Goal: Check status: Check status

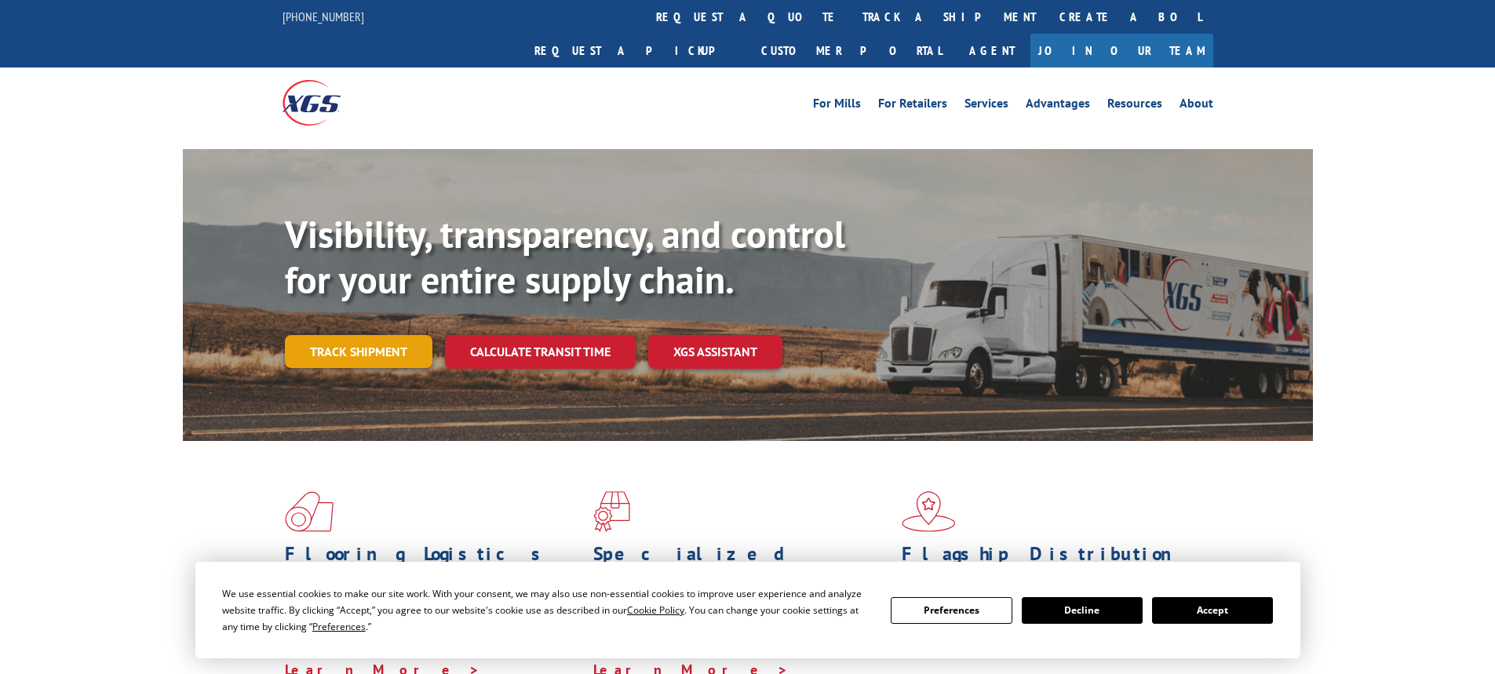
click at [342, 335] on link "Track shipment" at bounding box center [359, 351] width 148 height 33
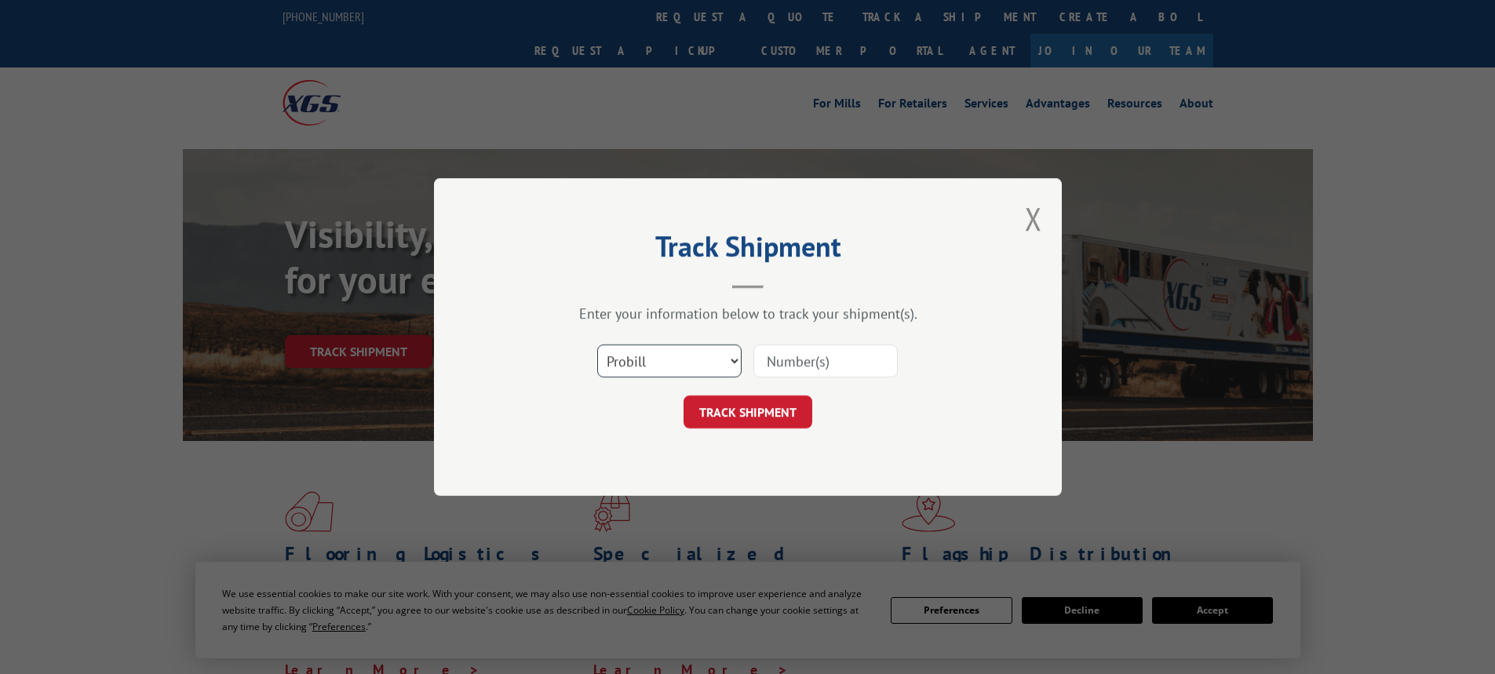
click at [667, 354] on select "Select category... Probill BOL PO" at bounding box center [669, 361] width 144 height 33
select select "bol"
click at [597, 345] on select "Select category... Probill BOL PO" at bounding box center [669, 361] width 144 height 33
click at [782, 360] on input at bounding box center [825, 361] width 144 height 33
paste input "2839506"
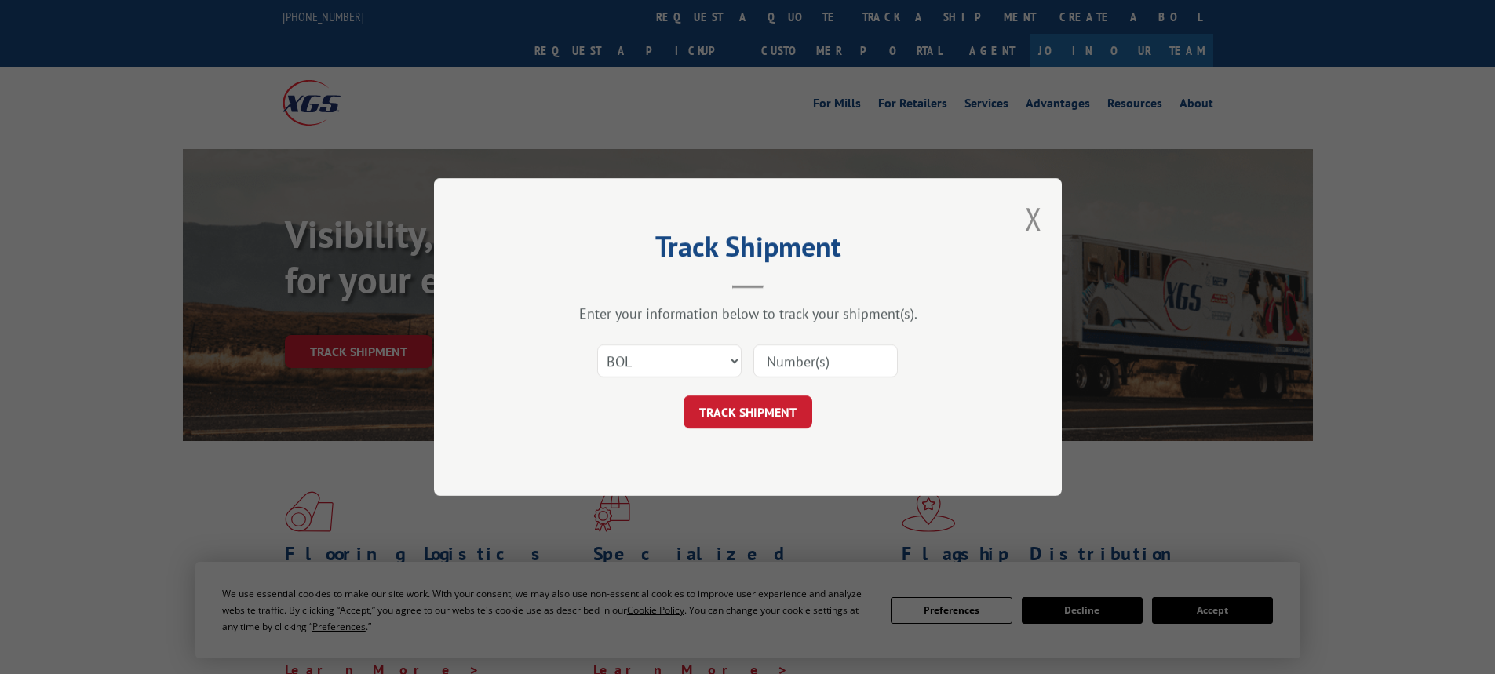
type input "2839506"
click at [750, 403] on button "TRACK SHIPMENT" at bounding box center [748, 412] width 129 height 33
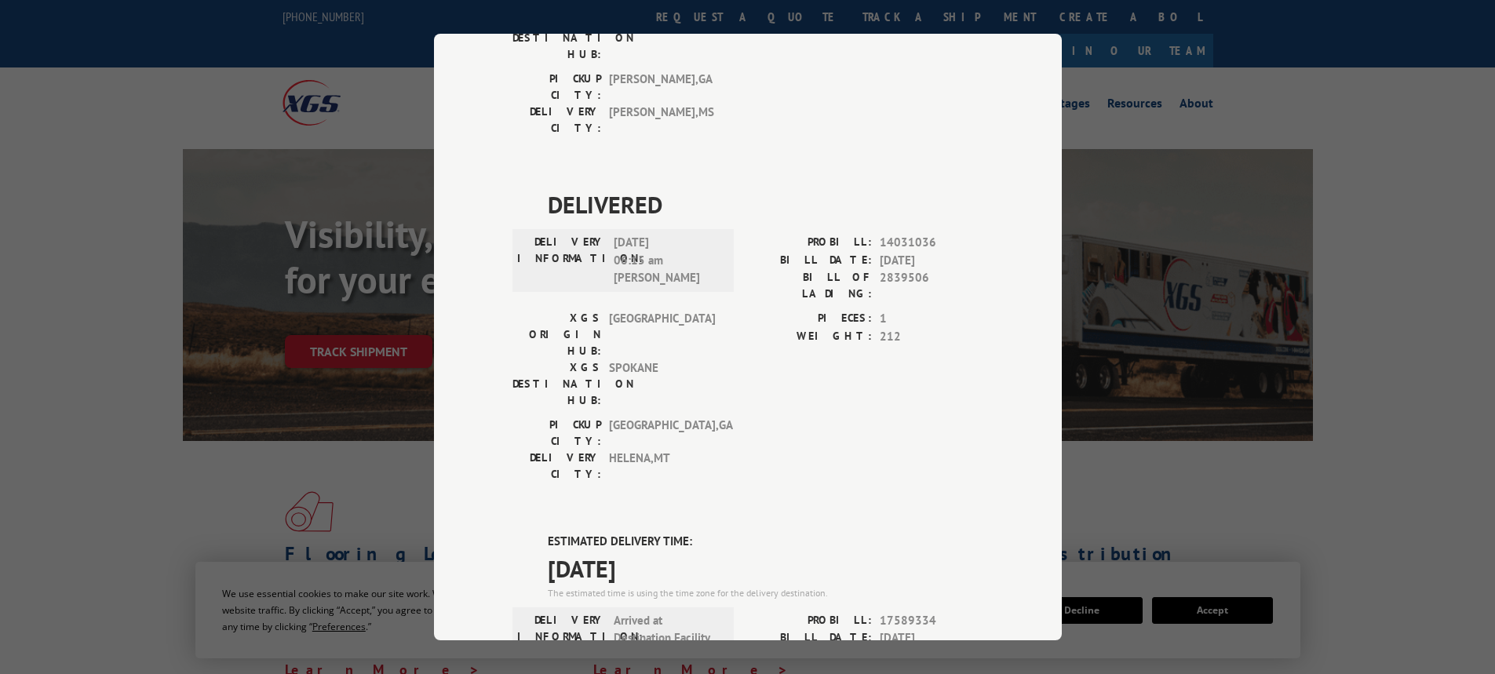
scroll to position [299, 0]
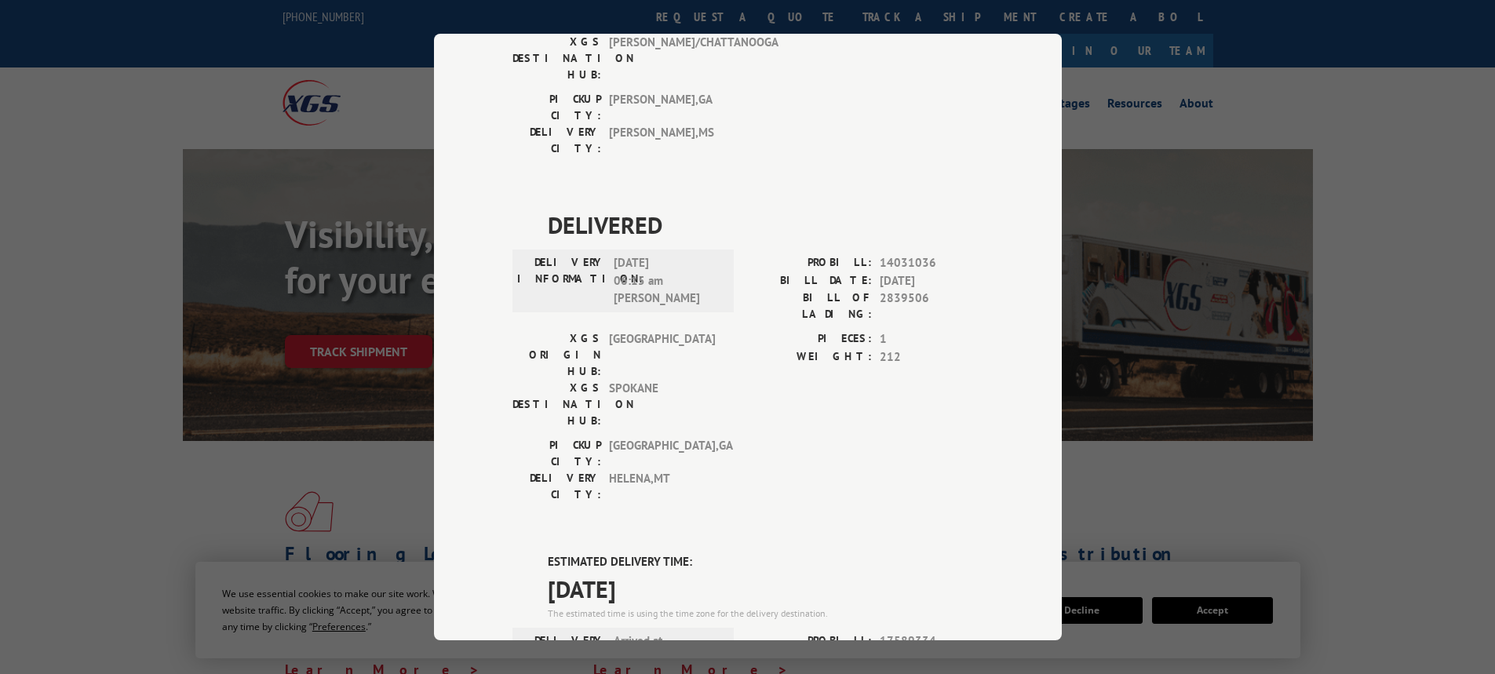
drag, startPoint x: 194, startPoint y: 148, endPoint x: 220, endPoint y: 166, distance: 31.6
click at [195, 149] on div "Track Shipment DELIVERED DELIVERY INFORMATION: [DATE] 08:28 am [PERSON_NAME] PR…" at bounding box center [747, 337] width 1495 height 674
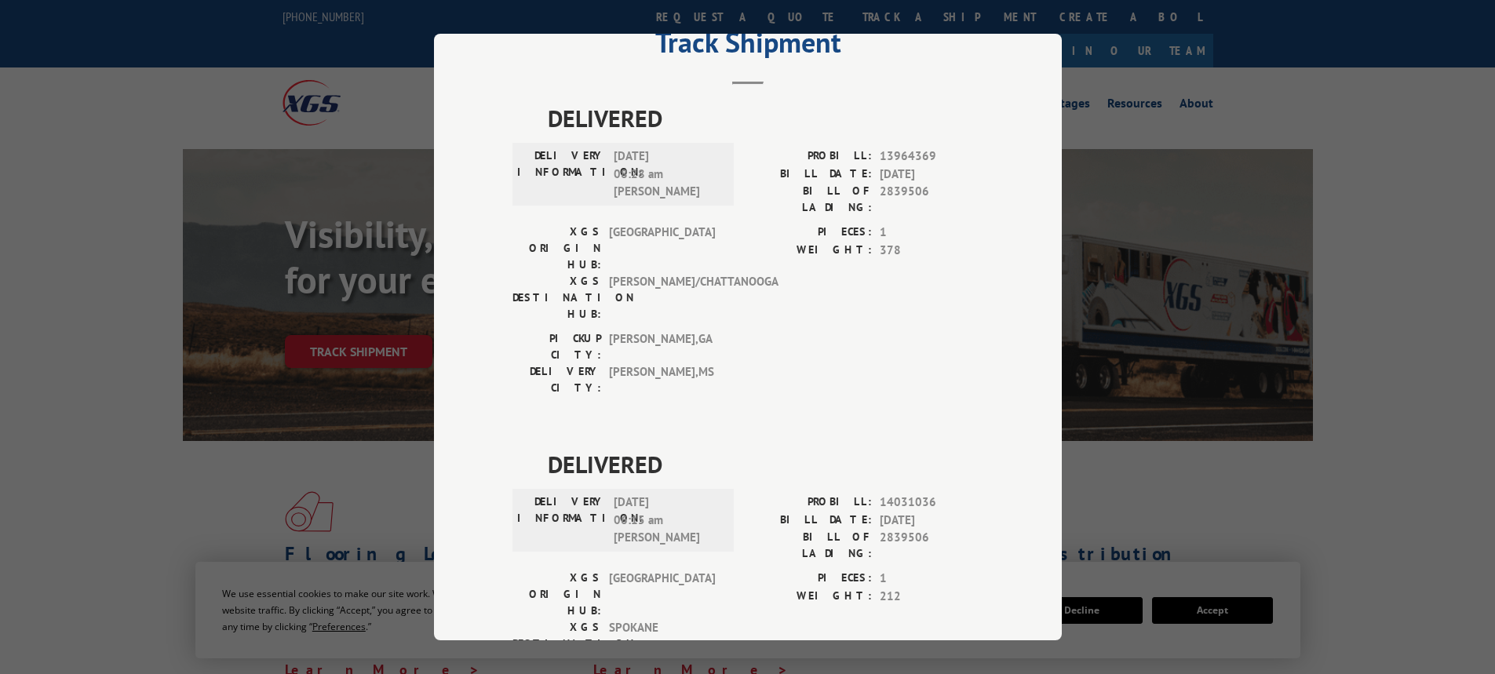
scroll to position [0, 0]
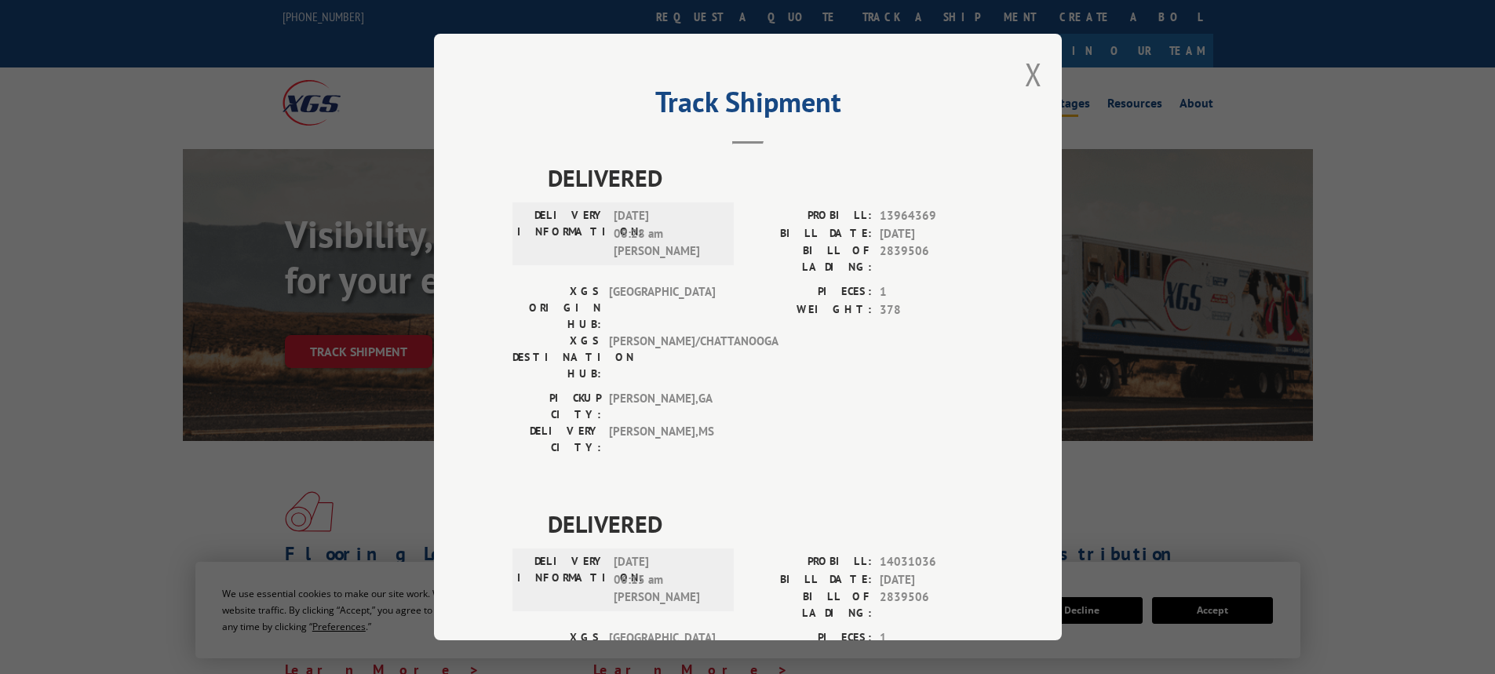
click at [1025, 73] on button "Close modal" at bounding box center [1033, 74] width 17 height 42
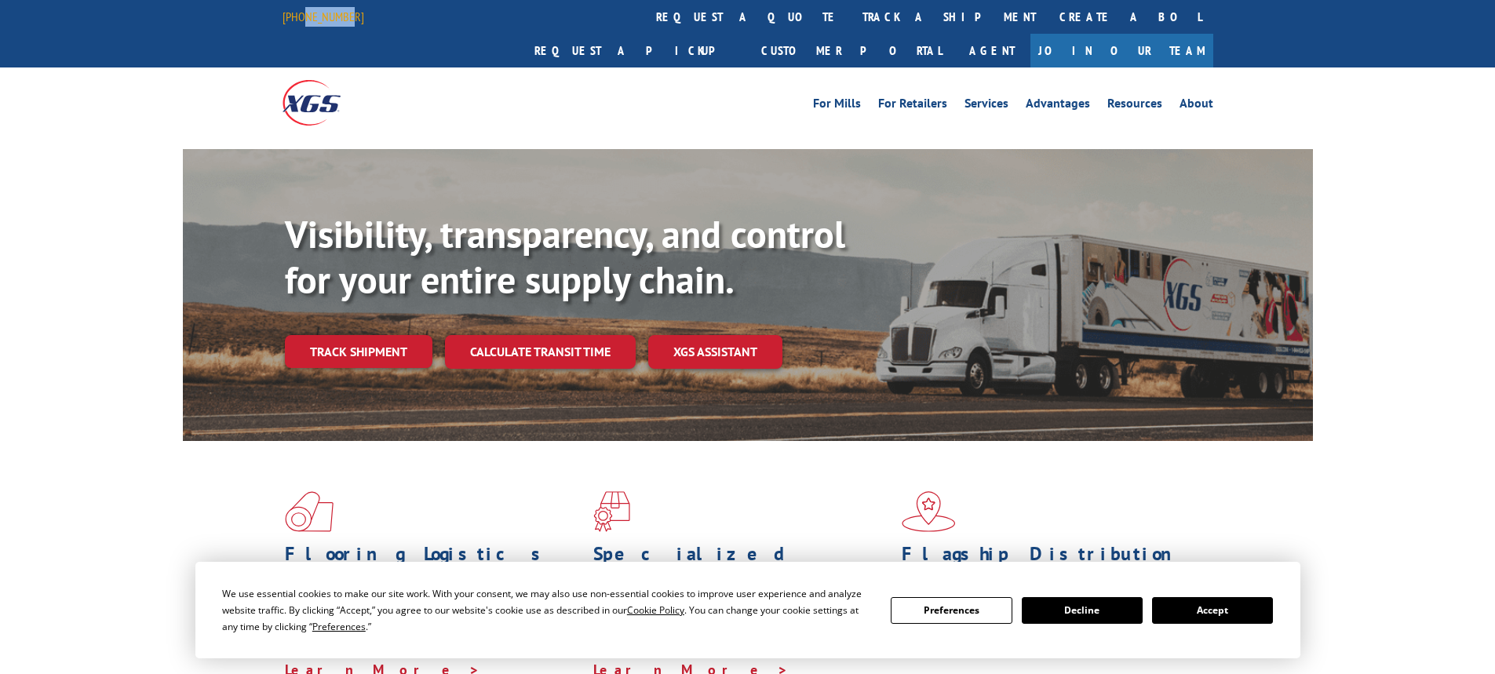
drag, startPoint x: 369, startPoint y: 16, endPoint x: 302, endPoint y: 21, distance: 66.9
click at [302, 21] on div "[PHONE_NUMBER] request a quote track a shipment Create a BOL Request a pickup C…" at bounding box center [748, 33] width 931 height 67
click at [349, 20] on div "[PHONE_NUMBER]" at bounding box center [333, 17] width 100 height 20
drag, startPoint x: 349, startPoint y: 20, endPoint x: 294, endPoint y: 15, distance: 55.9
click at [294, 15] on div "[PHONE_NUMBER]" at bounding box center [333, 17] width 100 height 20
